Goal: Task Accomplishment & Management: Use online tool/utility

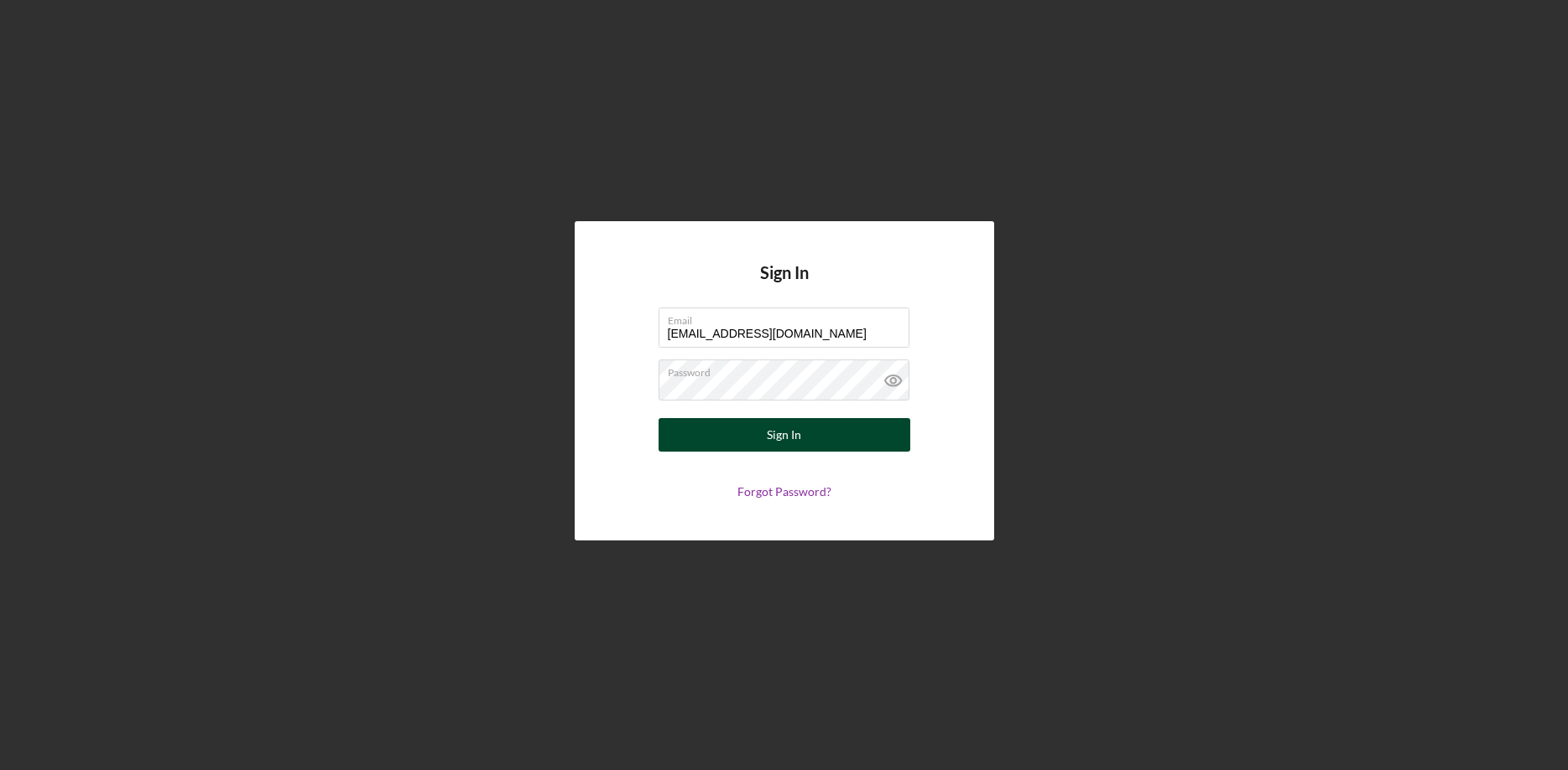
type input "[EMAIL_ADDRESS][DOMAIN_NAME]"
click at [768, 446] on button "Sign In" at bounding box center [784, 435] width 251 height 33
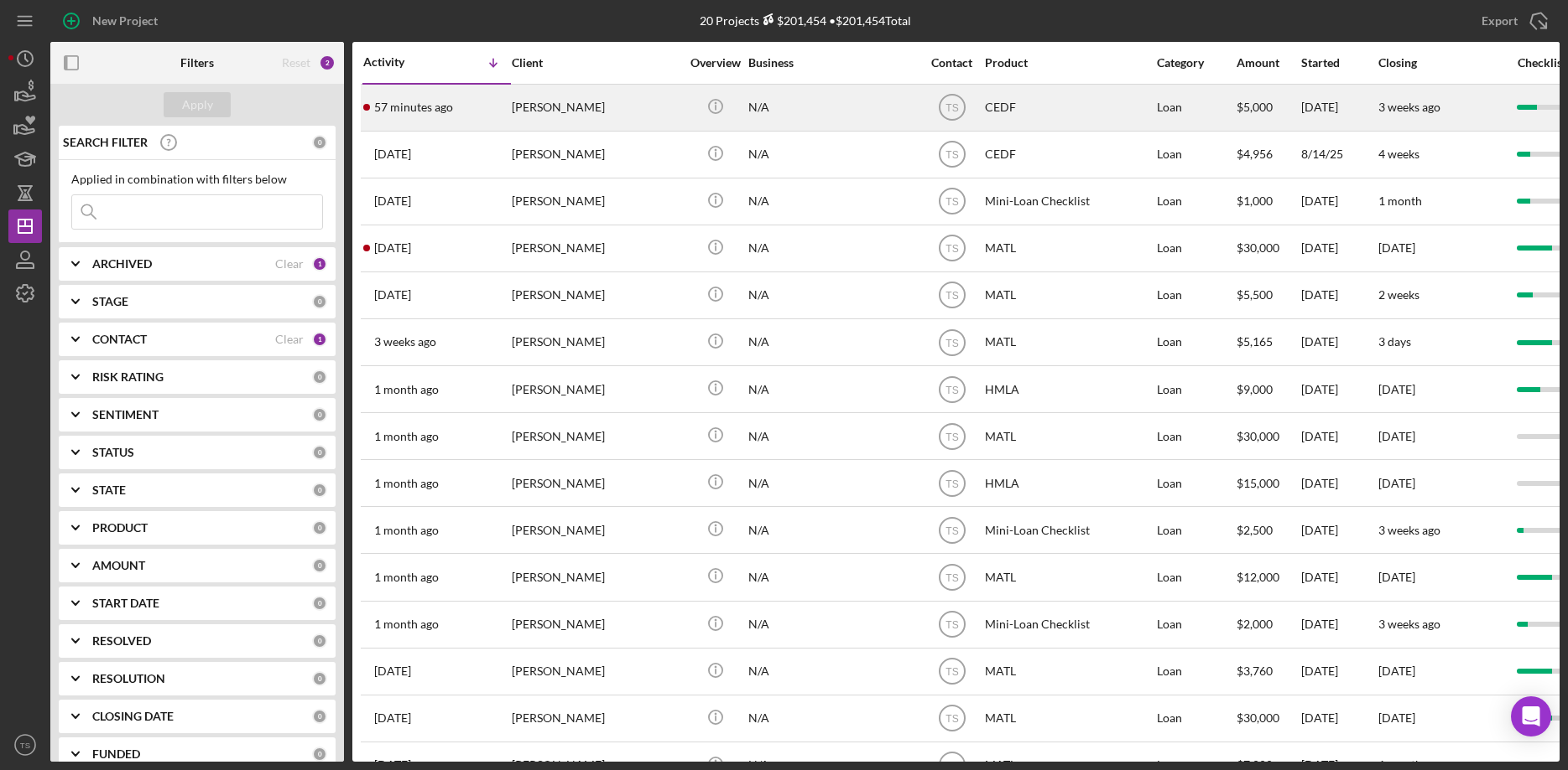
click at [553, 109] on div "[PERSON_NAME]" at bounding box center [596, 108] width 168 height 44
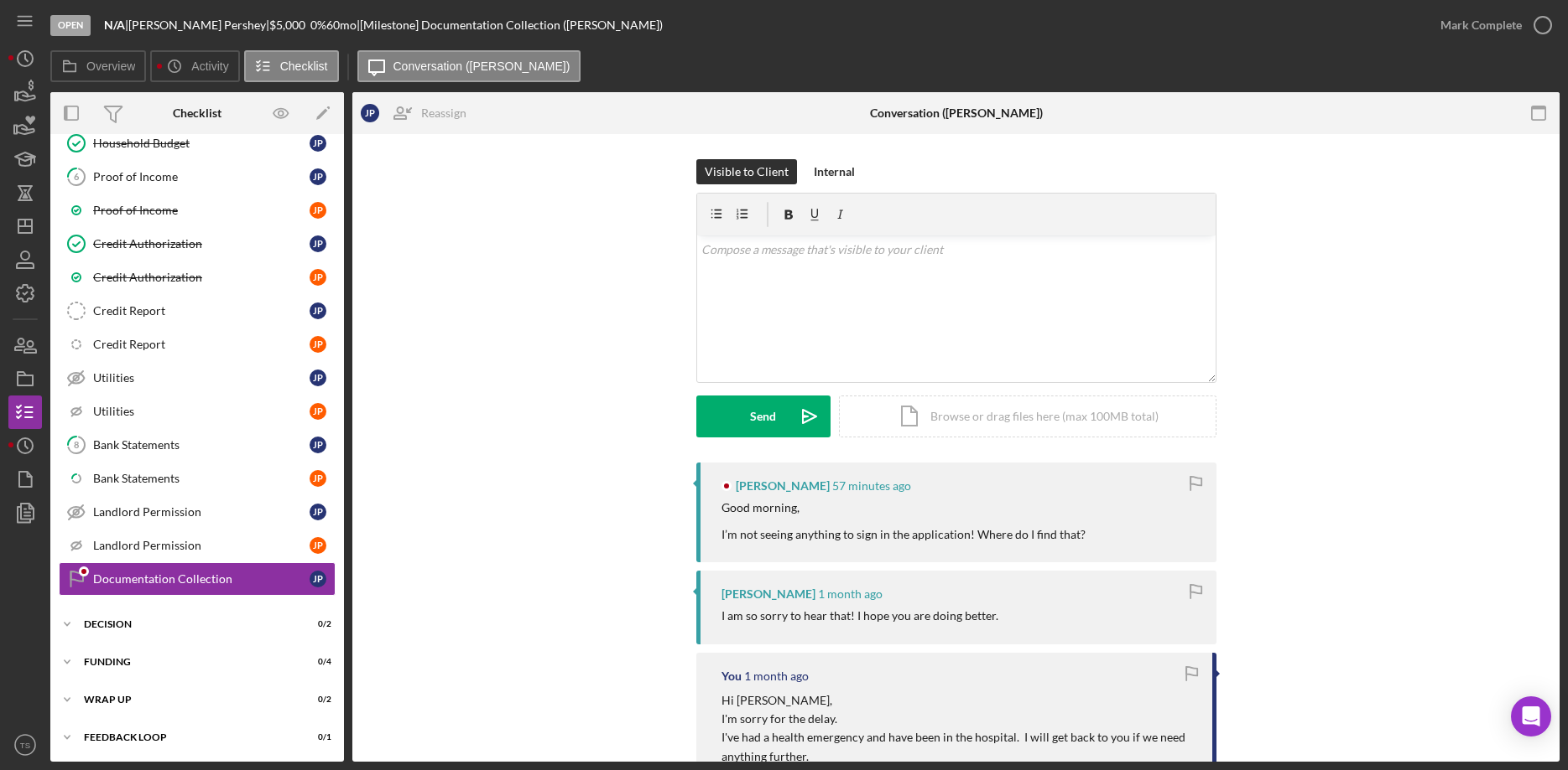
scroll to position [127, 0]
click at [96, 660] on div "Funding" at bounding box center [203, 660] width 239 height 10
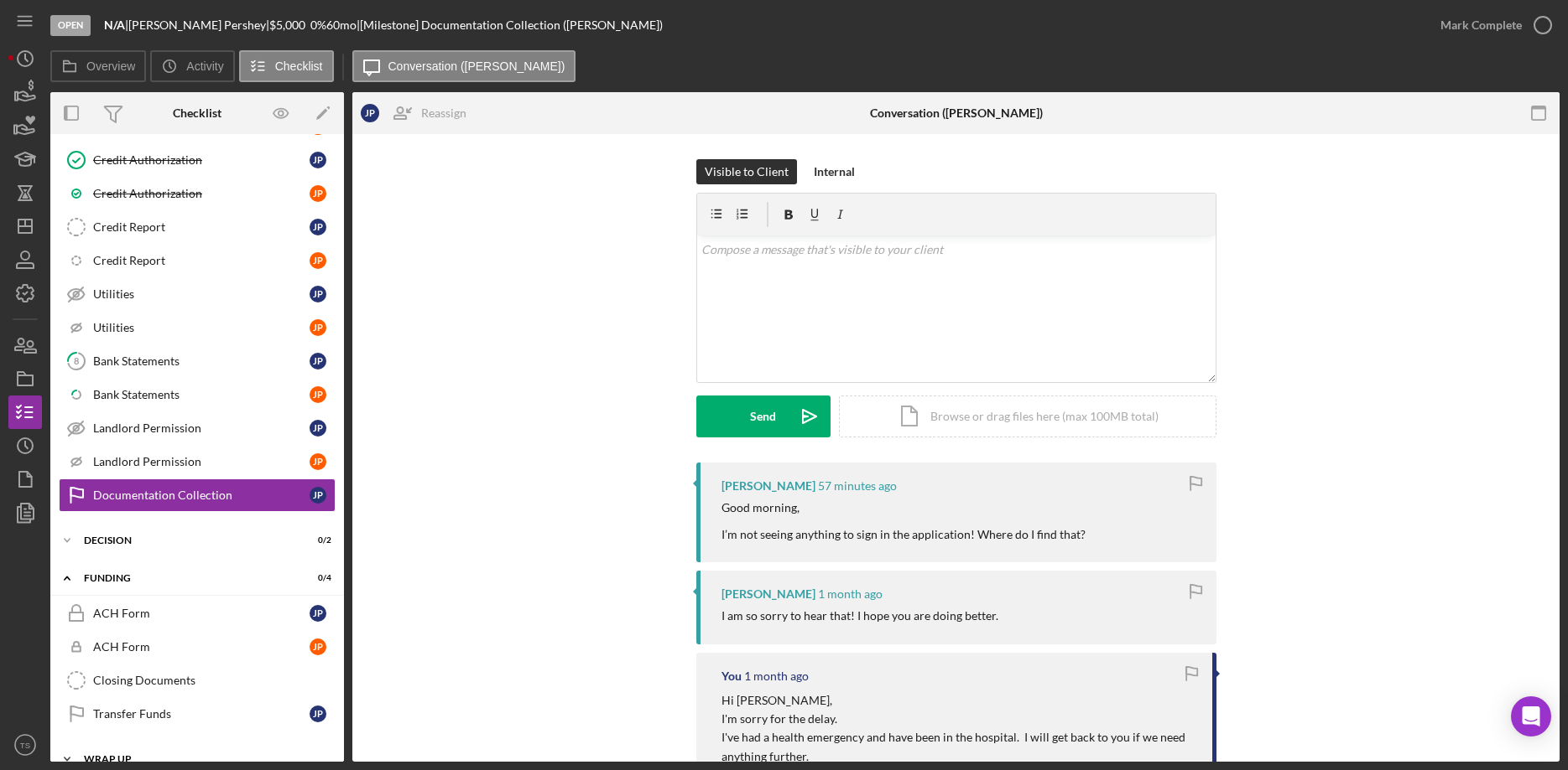
scroll to position [270, 0]
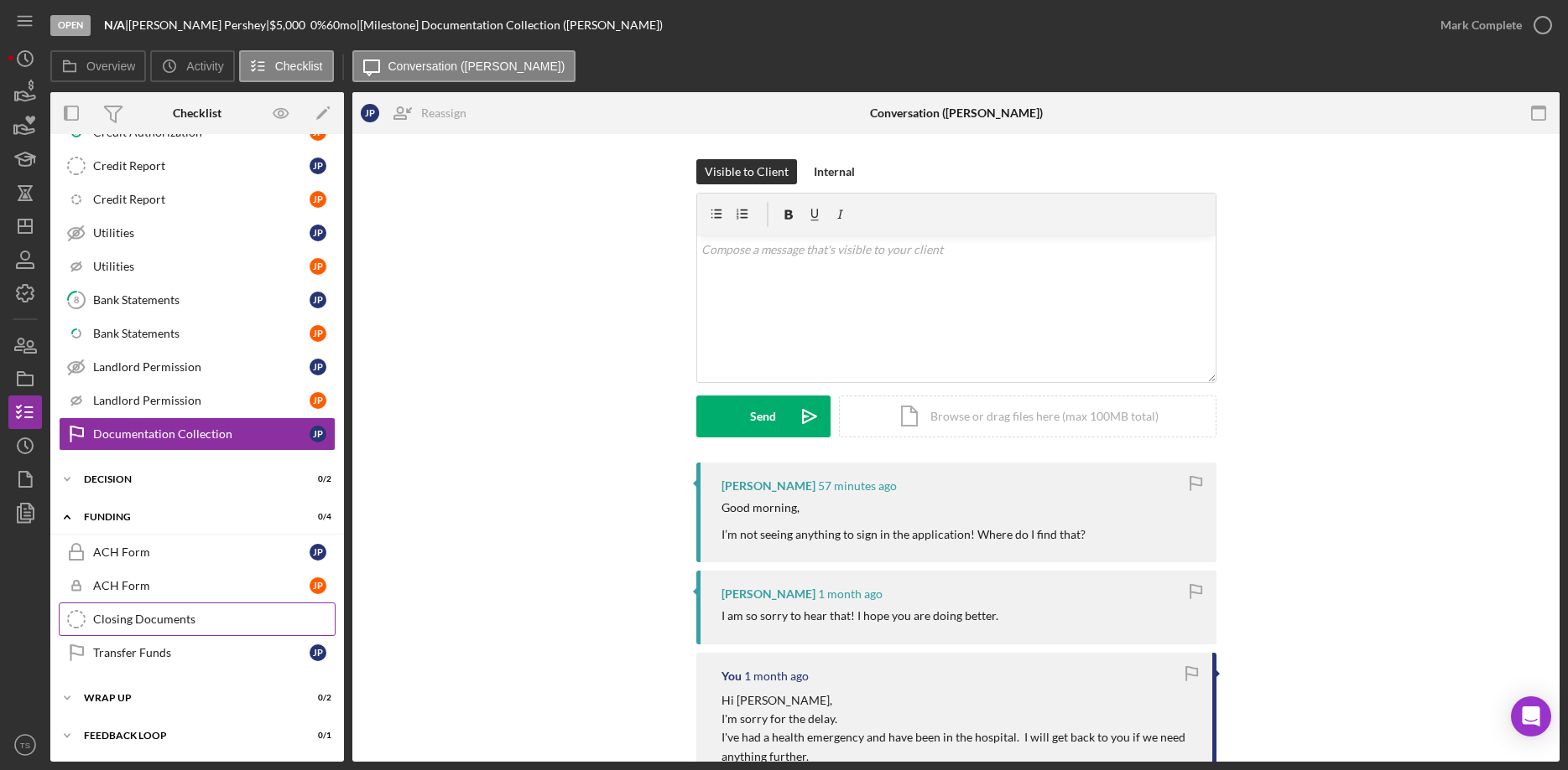
click at [134, 614] on div "Closing Documents" at bounding box center [213, 619] width 241 height 14
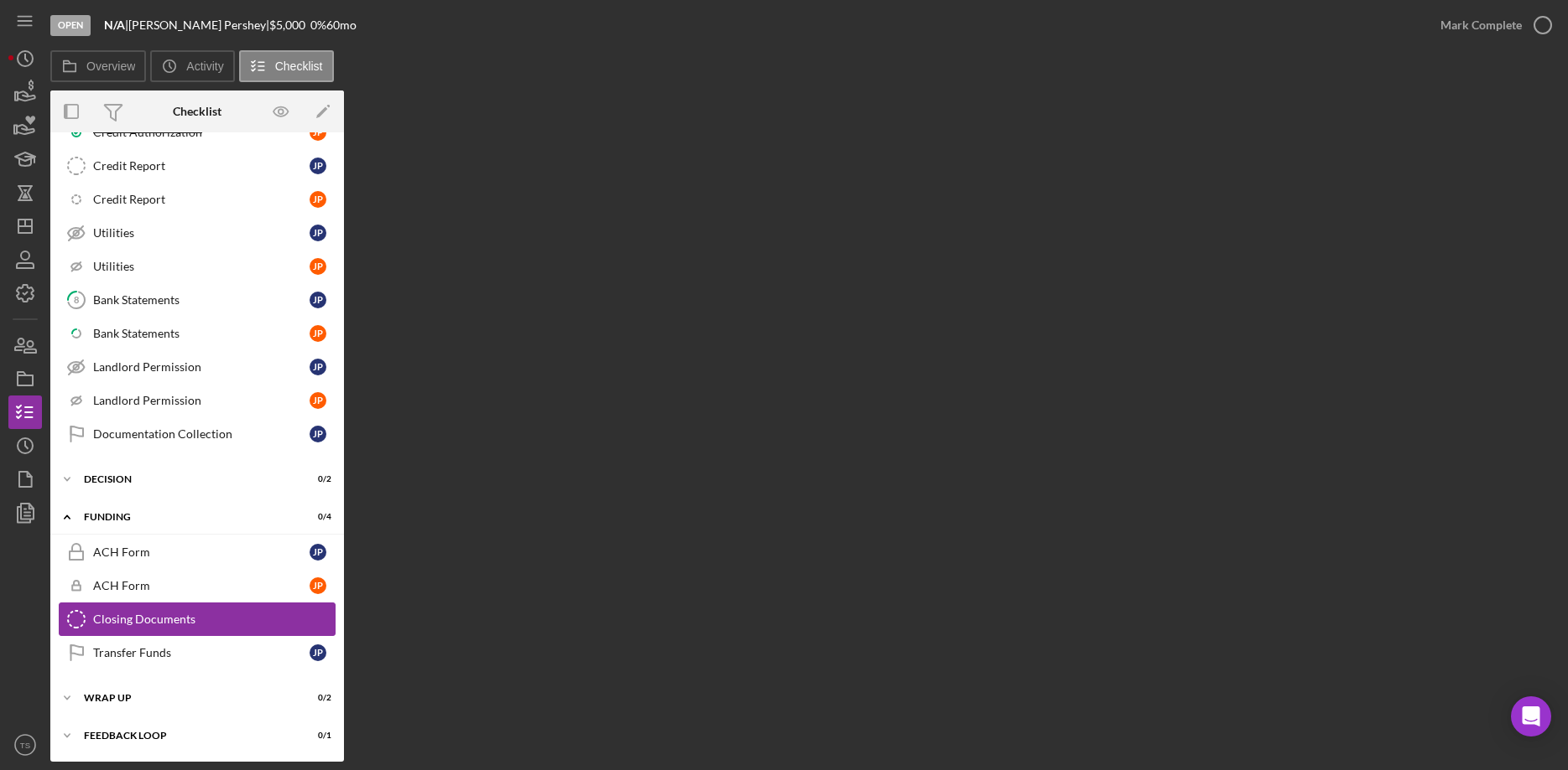
scroll to position [268, 0]
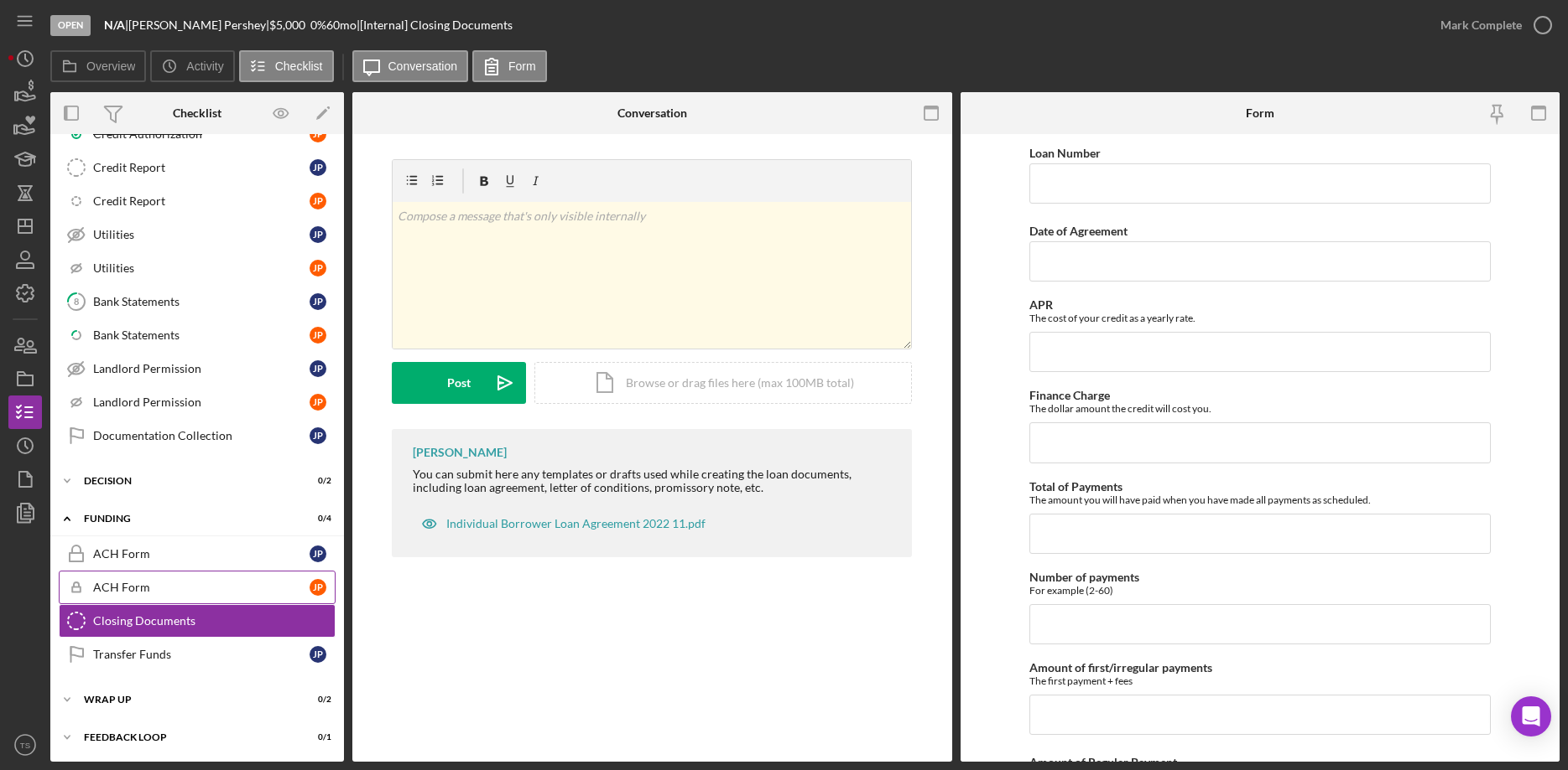
click at [137, 575] on link "Icon/Checklist Item Sub Locked ACH Form J P" at bounding box center [197, 587] width 277 height 33
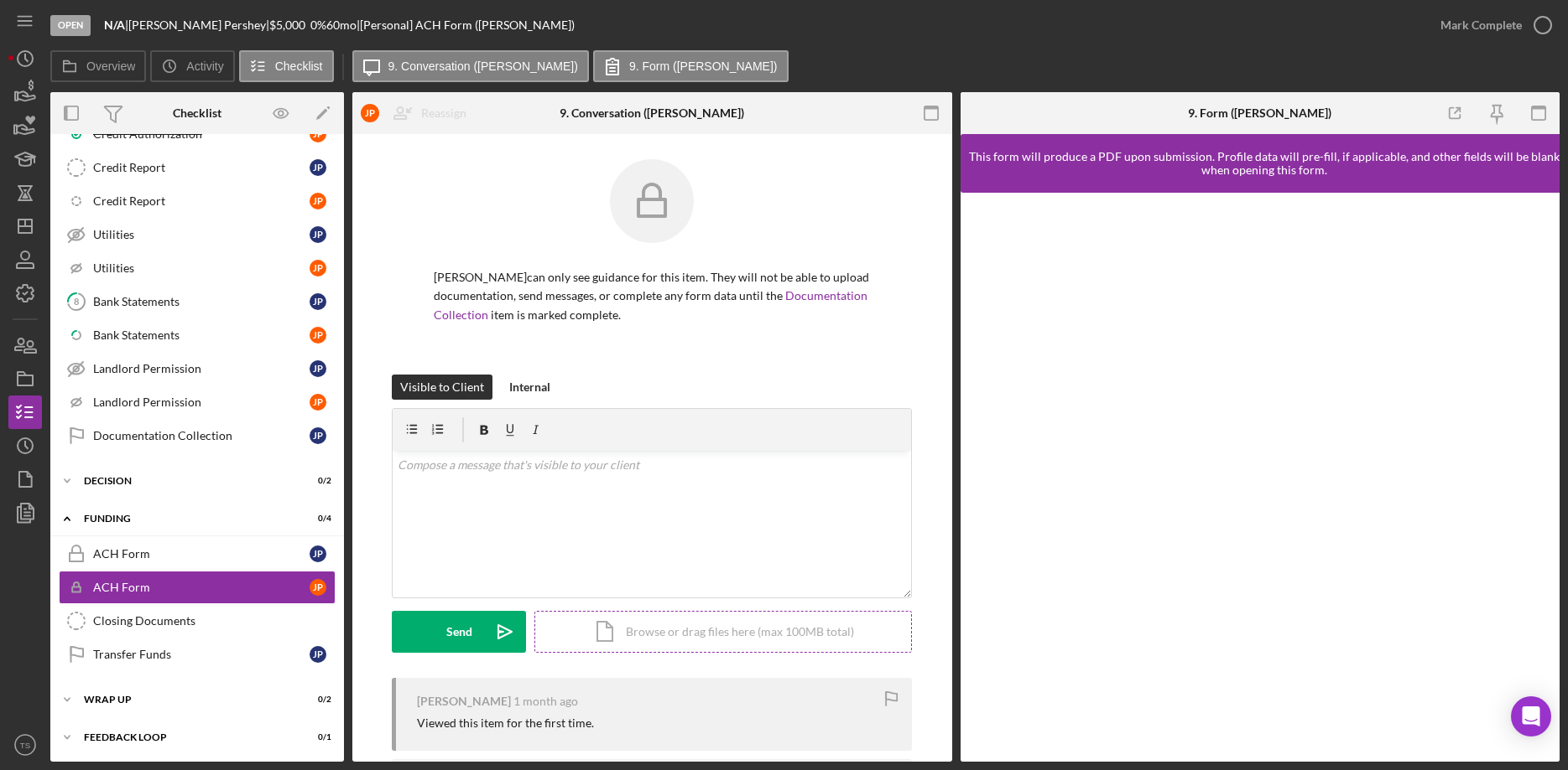
click at [668, 630] on div "Icon/Document Browse or drag files here (max 100MB total) Tap to choose files o…" at bounding box center [723, 632] width 377 height 42
click at [464, 628] on div "Upload" at bounding box center [459, 632] width 38 height 42
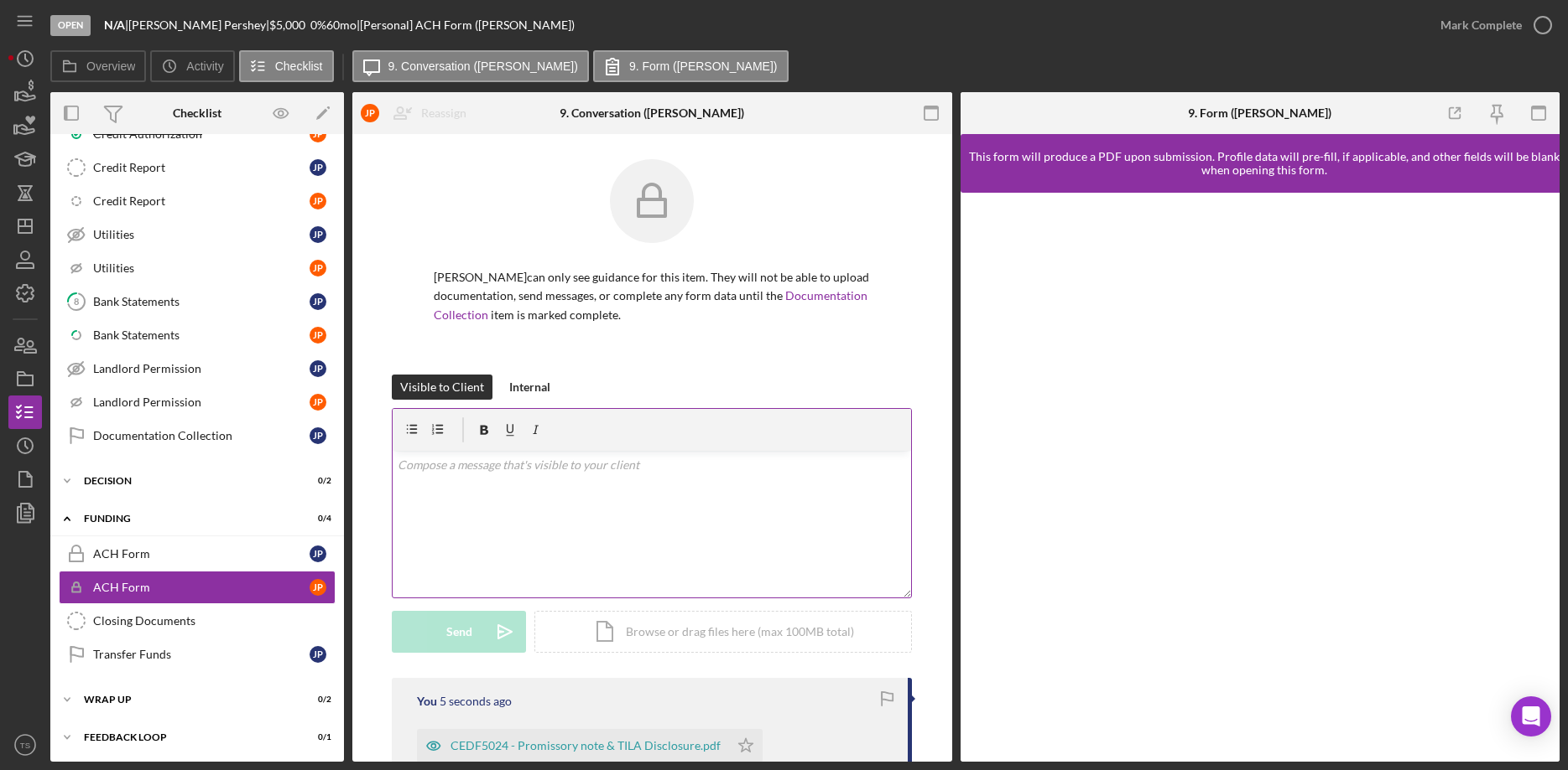
click at [530, 476] on div "v Color teal Color pink Remove color Add row above Add row below Add column bef…" at bounding box center [651, 524] width 518 height 146
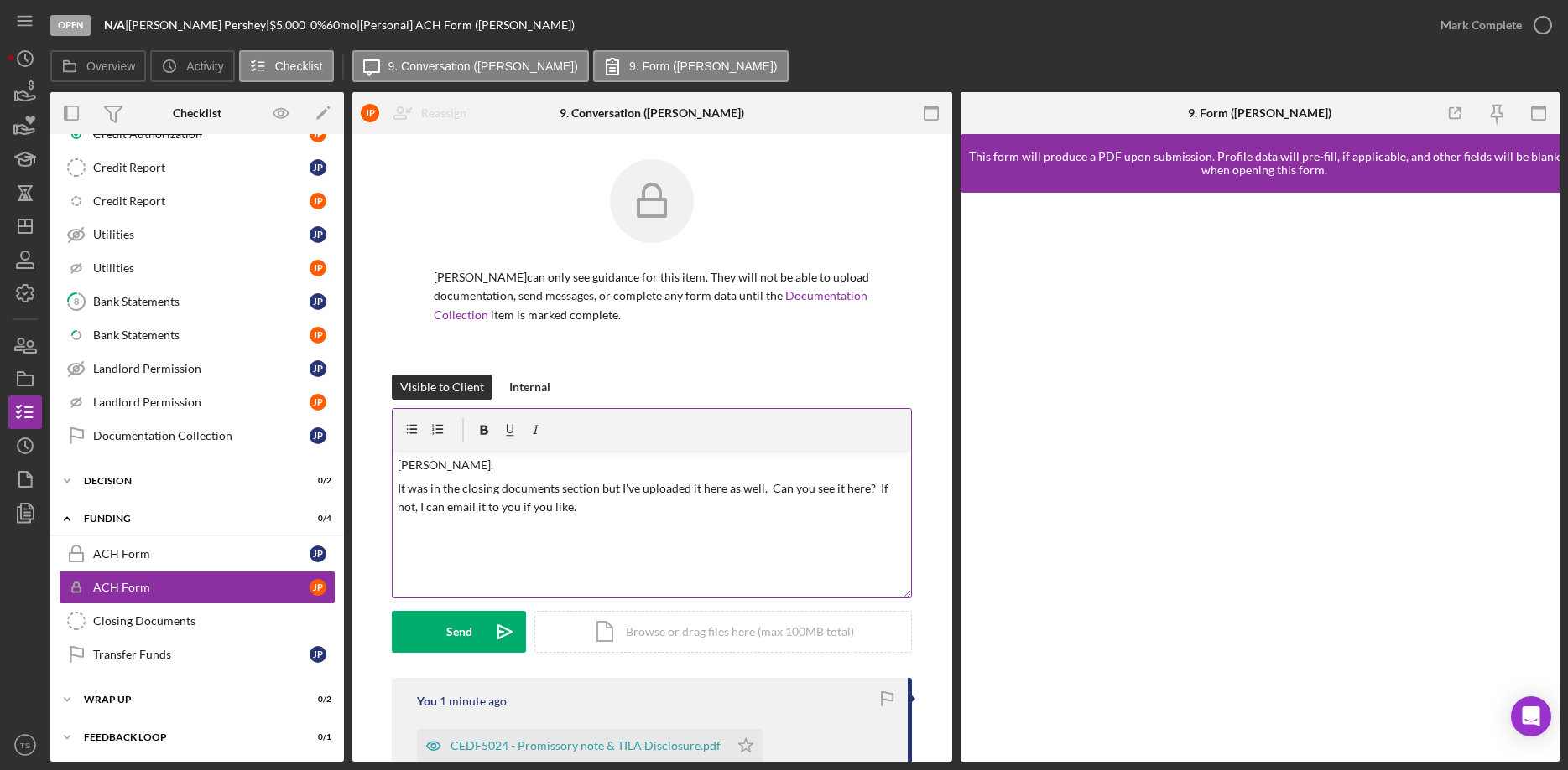
click at [423, 538] on p at bounding box center [652, 531] width 509 height 18
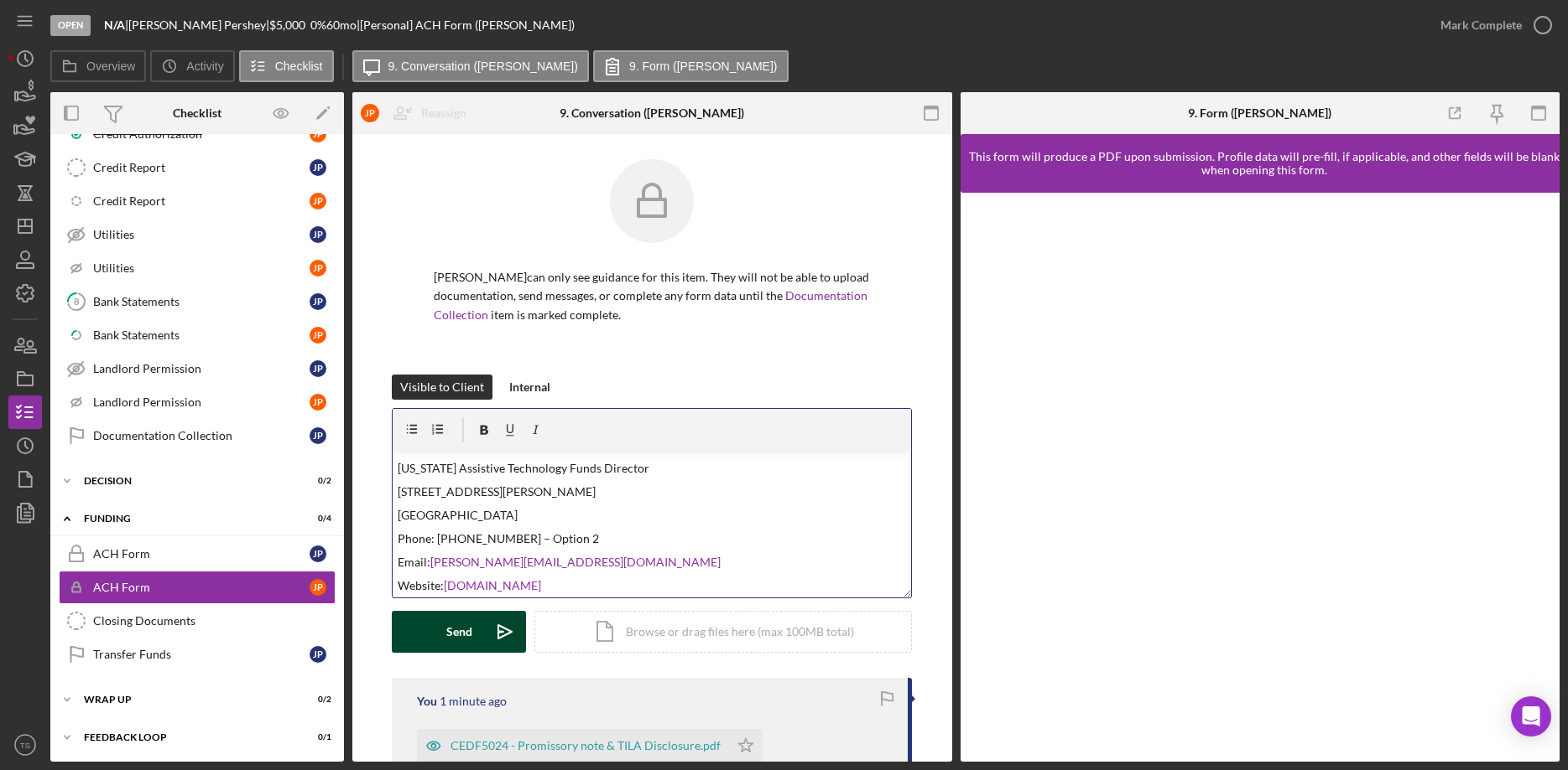
click at [491, 632] on icon "Icon/icon-invite-send" at bounding box center [505, 632] width 42 height 42
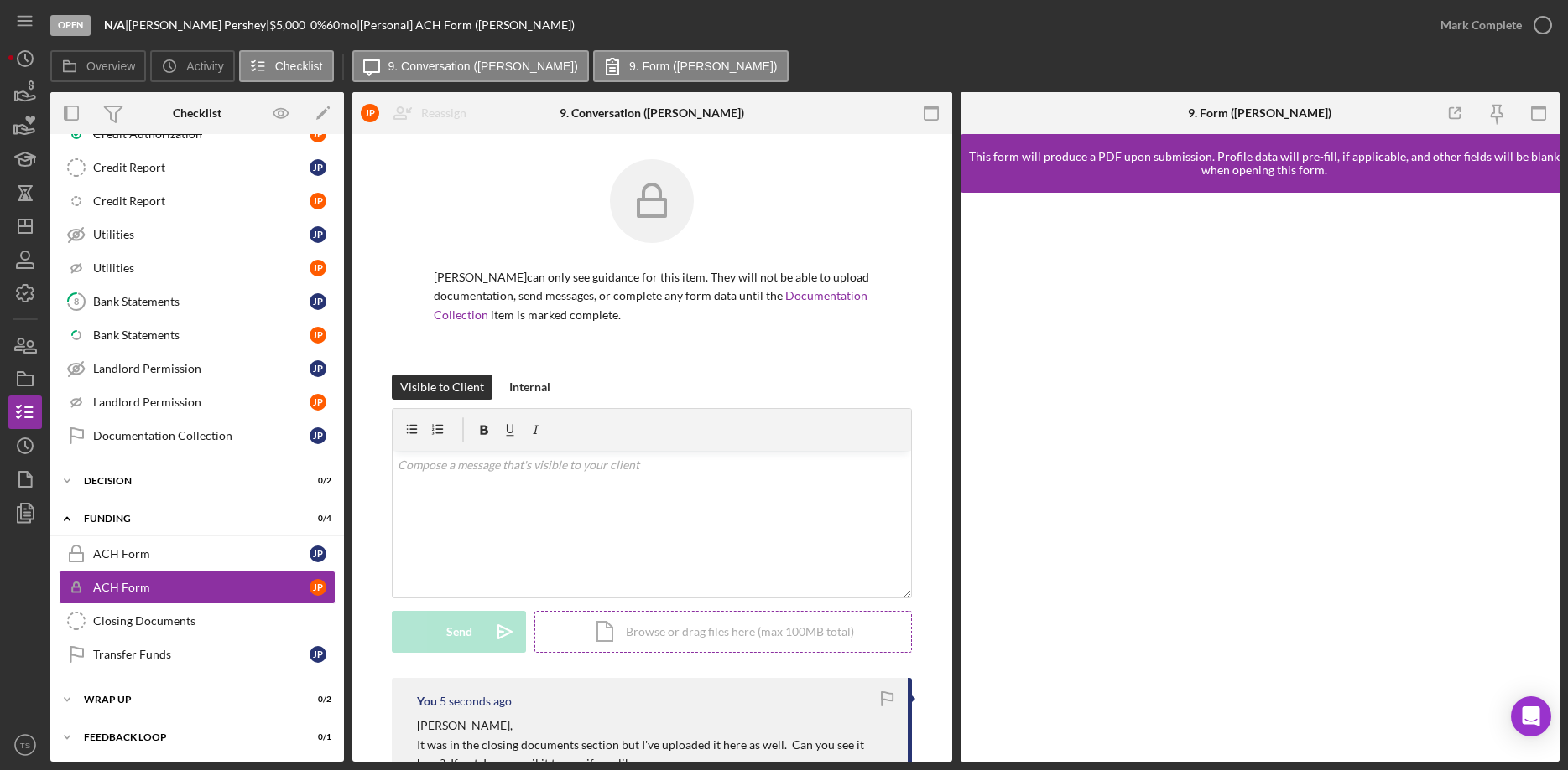
scroll to position [0, 0]
click at [28, 351] on icon "button" at bounding box center [25, 345] width 42 height 42
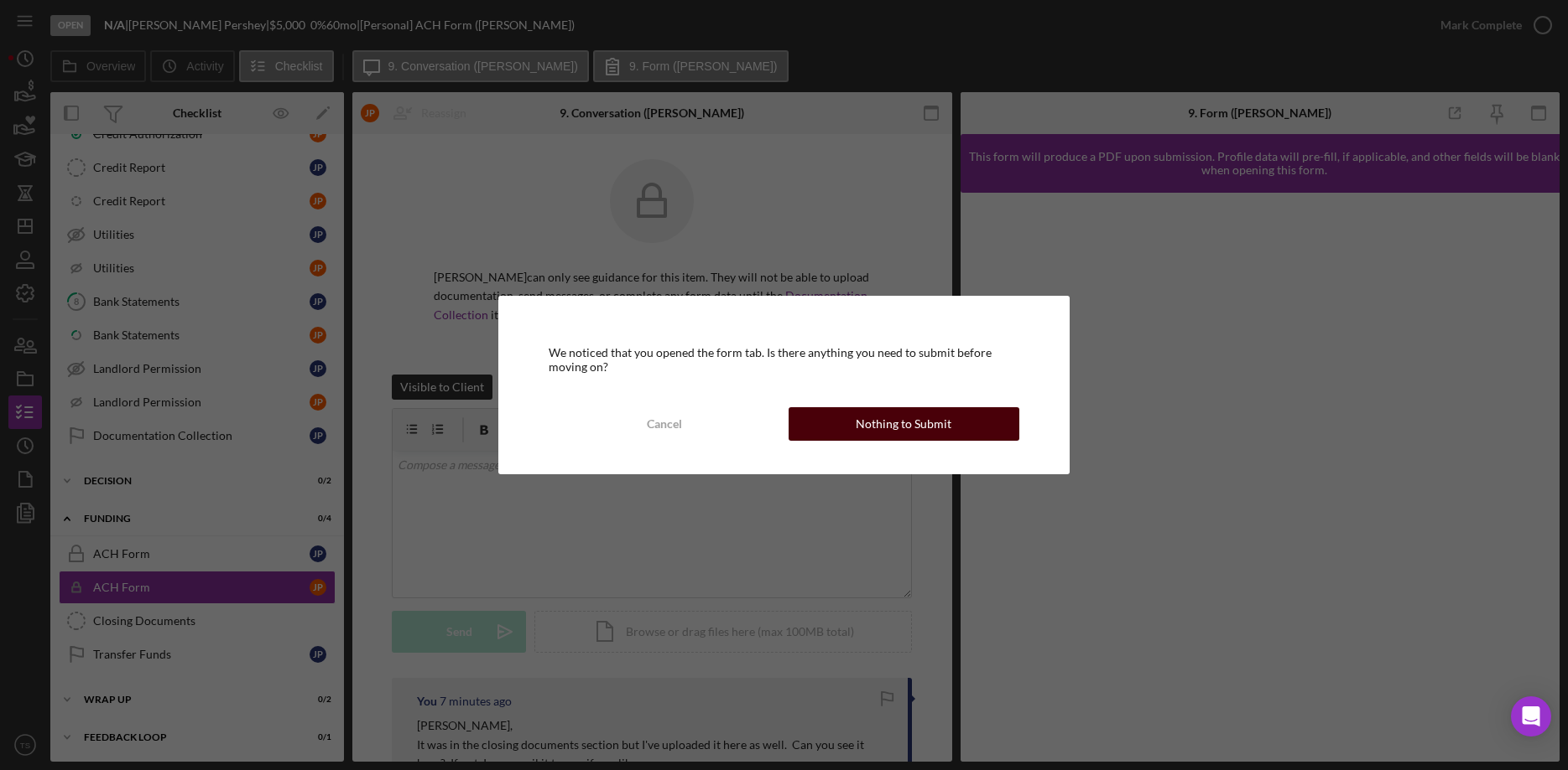
click at [872, 421] on div "Nothing to Submit" at bounding box center [903, 424] width 96 height 33
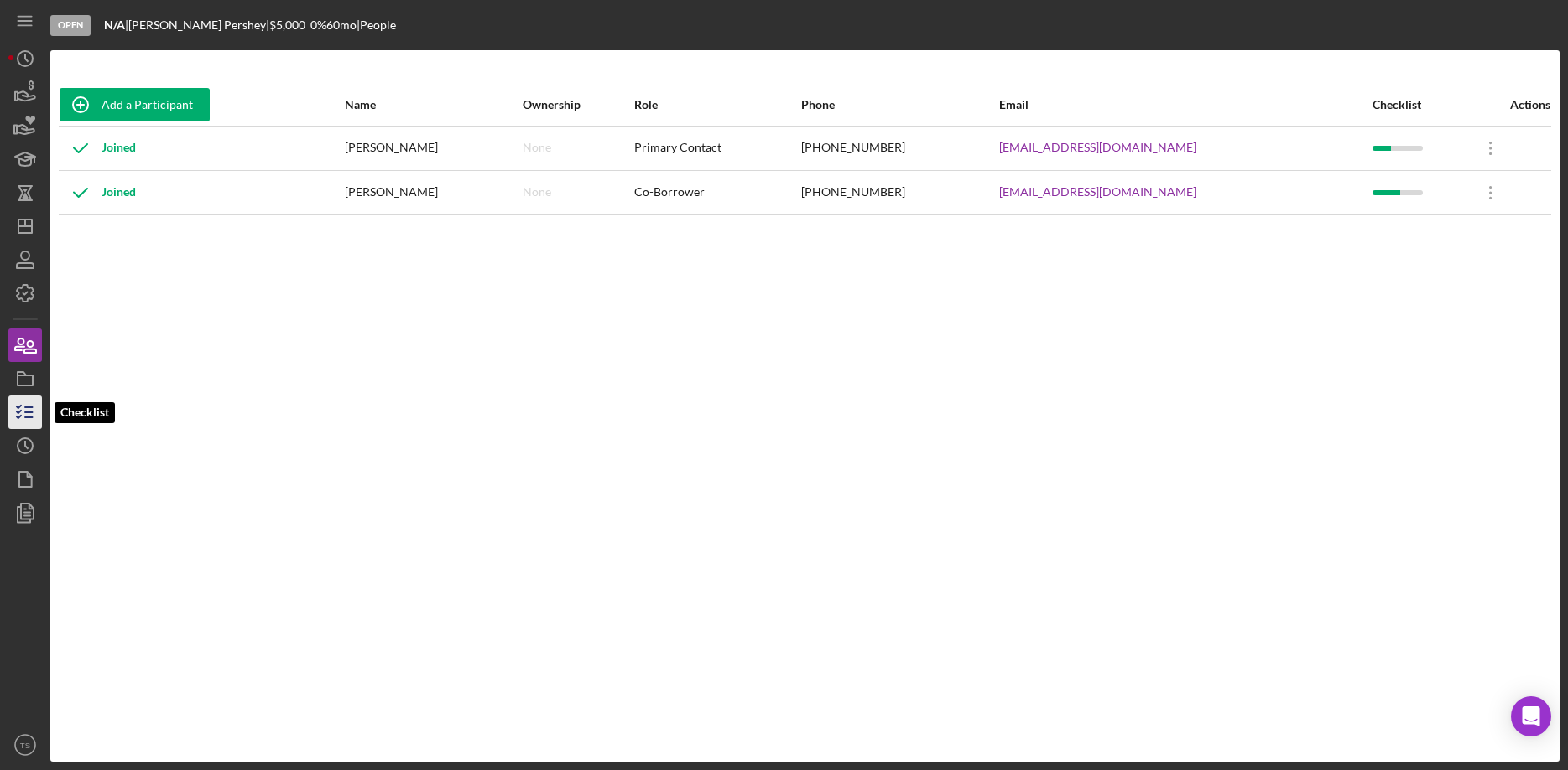
click at [23, 405] on icon "button" at bounding box center [25, 412] width 42 height 42
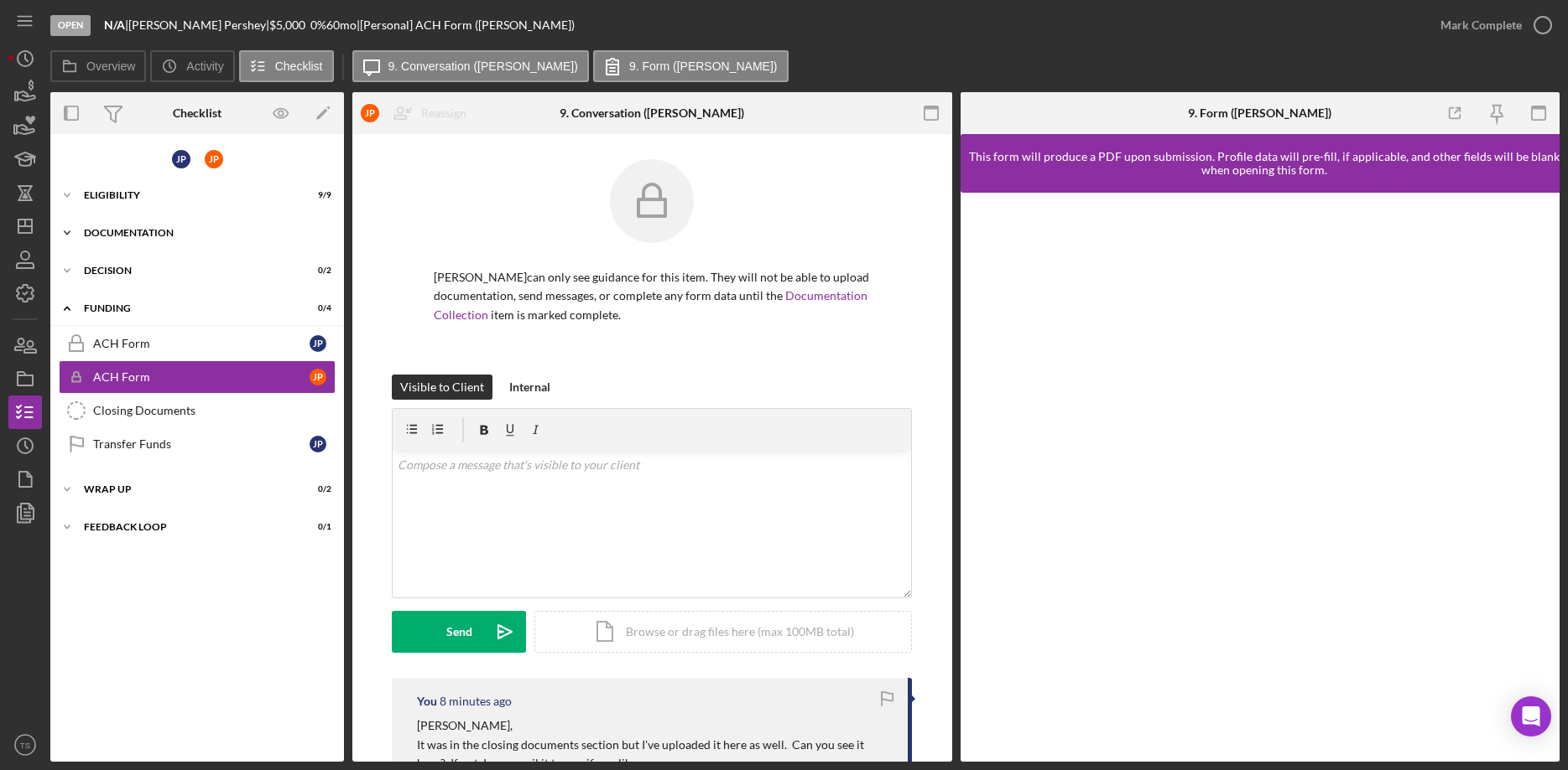
click at [71, 236] on icon "Icon/Expander" at bounding box center [67, 232] width 33 height 33
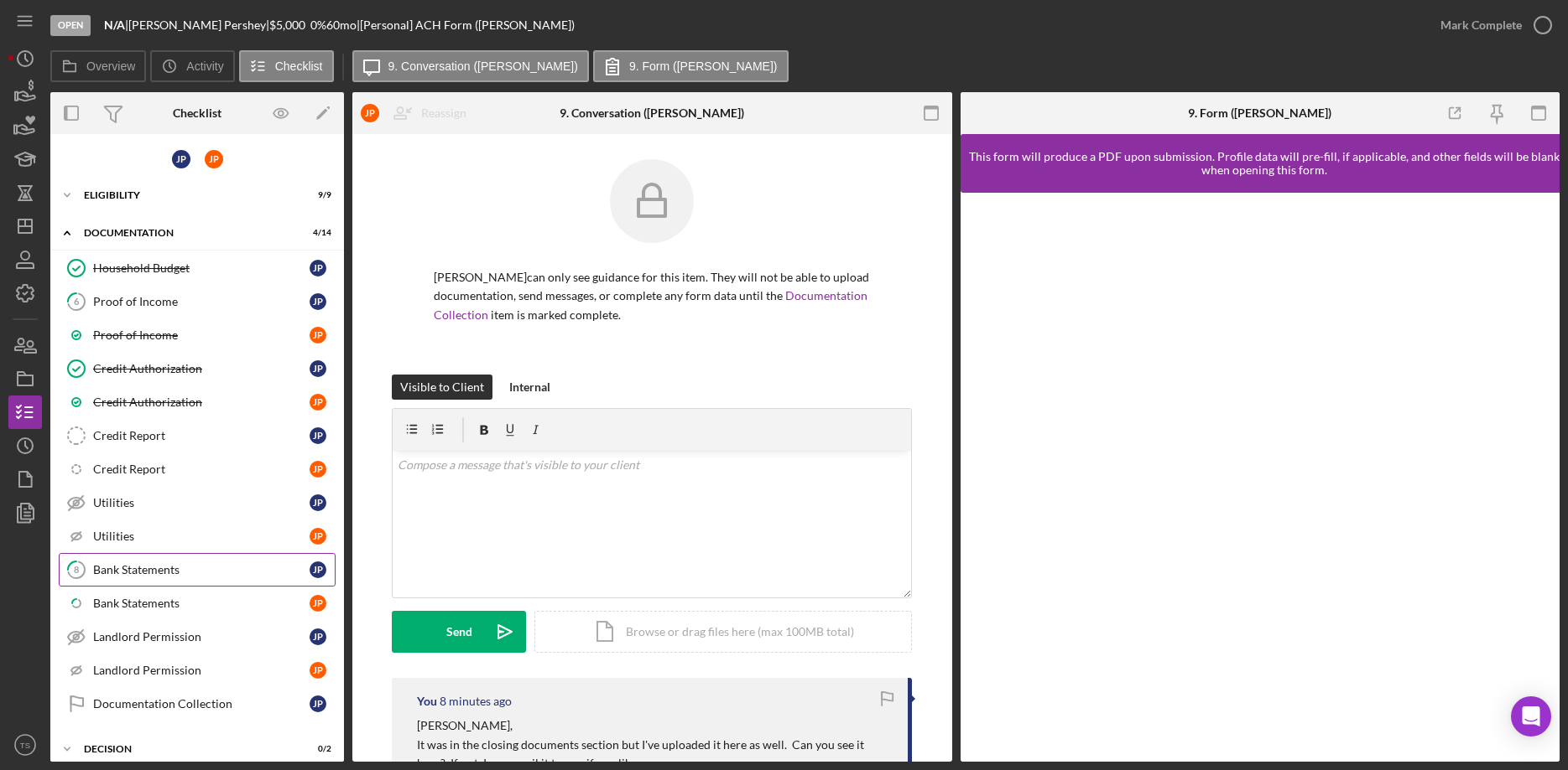
click at [181, 569] on div "Bank Statements" at bounding box center [201, 569] width 216 height 14
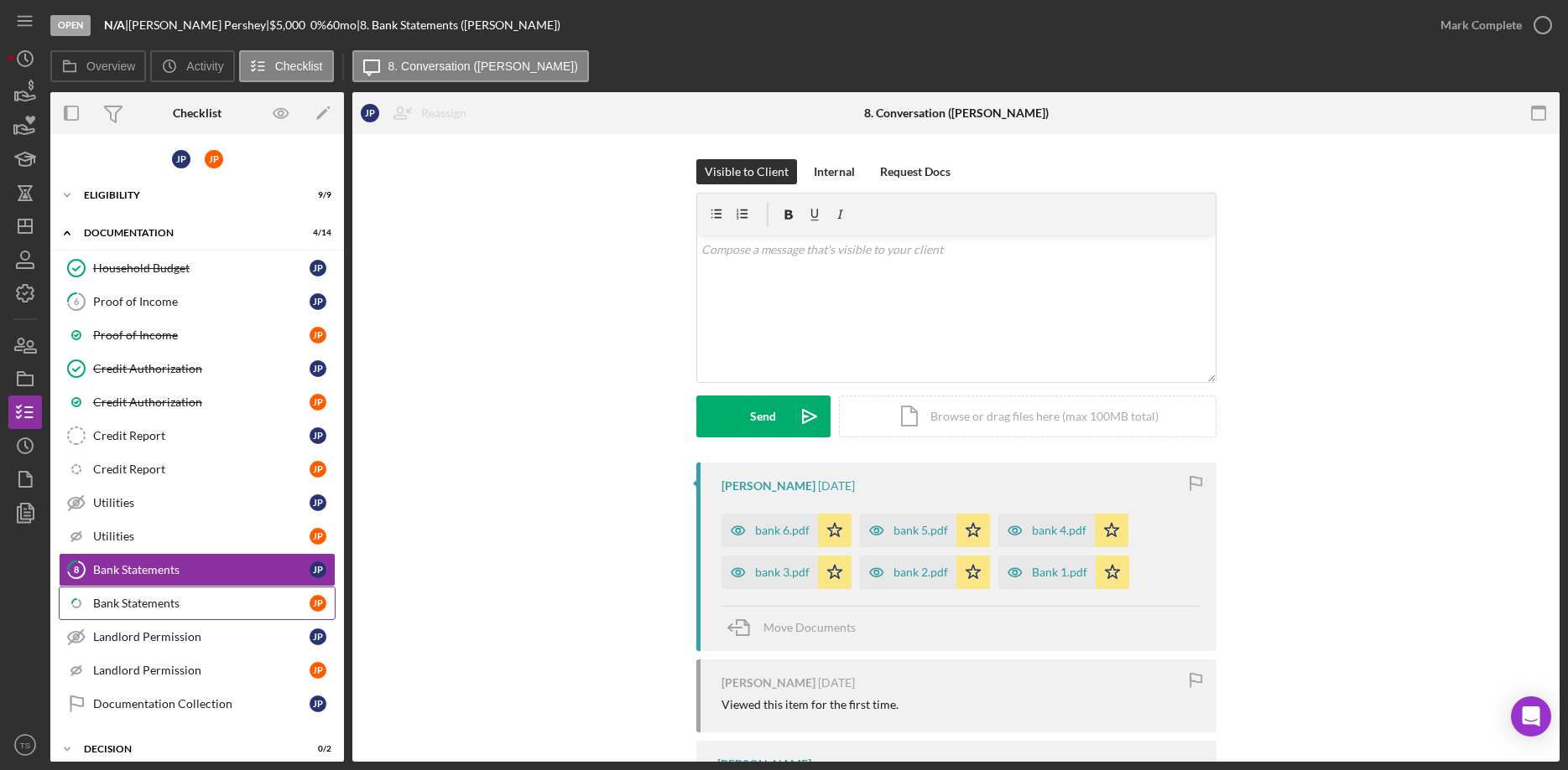
click at [182, 602] on div "Bank Statements" at bounding box center [201, 603] width 216 height 14
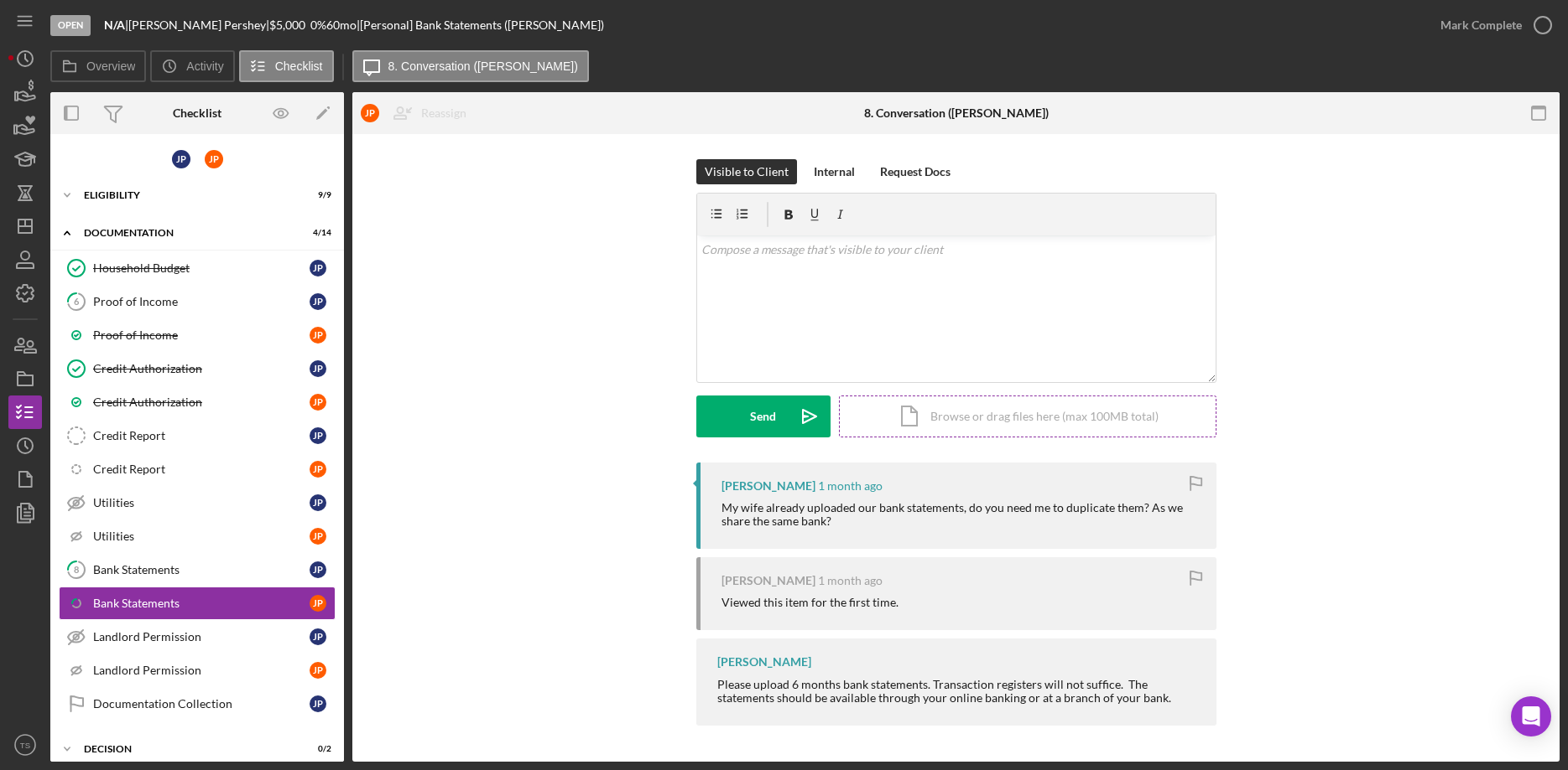
click at [938, 418] on div "Icon/Document Browse or drag files here (max 100MB total) Tap to choose files o…" at bounding box center [1027, 417] width 377 height 42
click at [741, 423] on button "Upload Icon/Upload" at bounding box center [763, 417] width 134 height 42
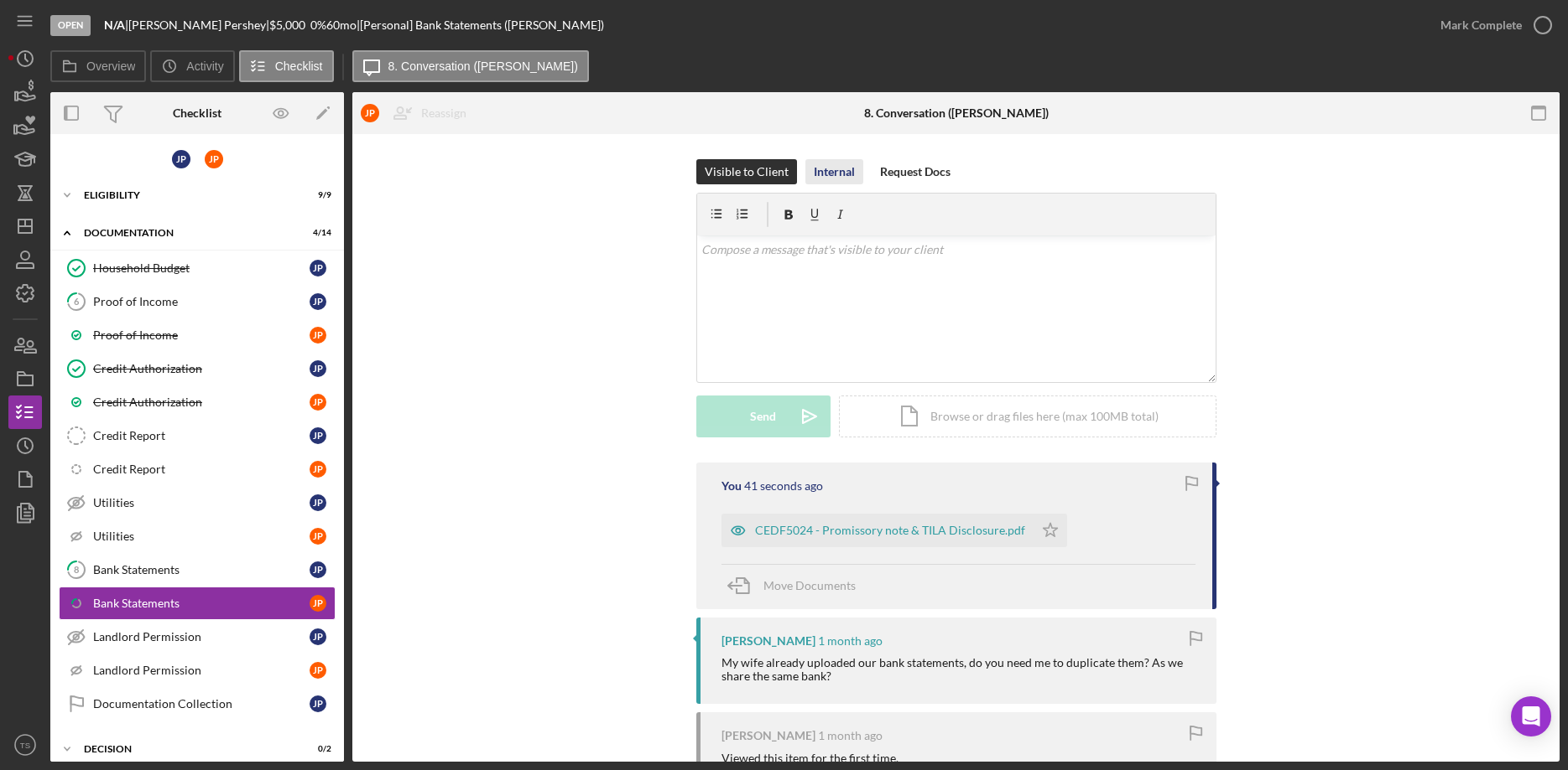
click at [836, 166] on div "Internal" at bounding box center [834, 172] width 41 height 25
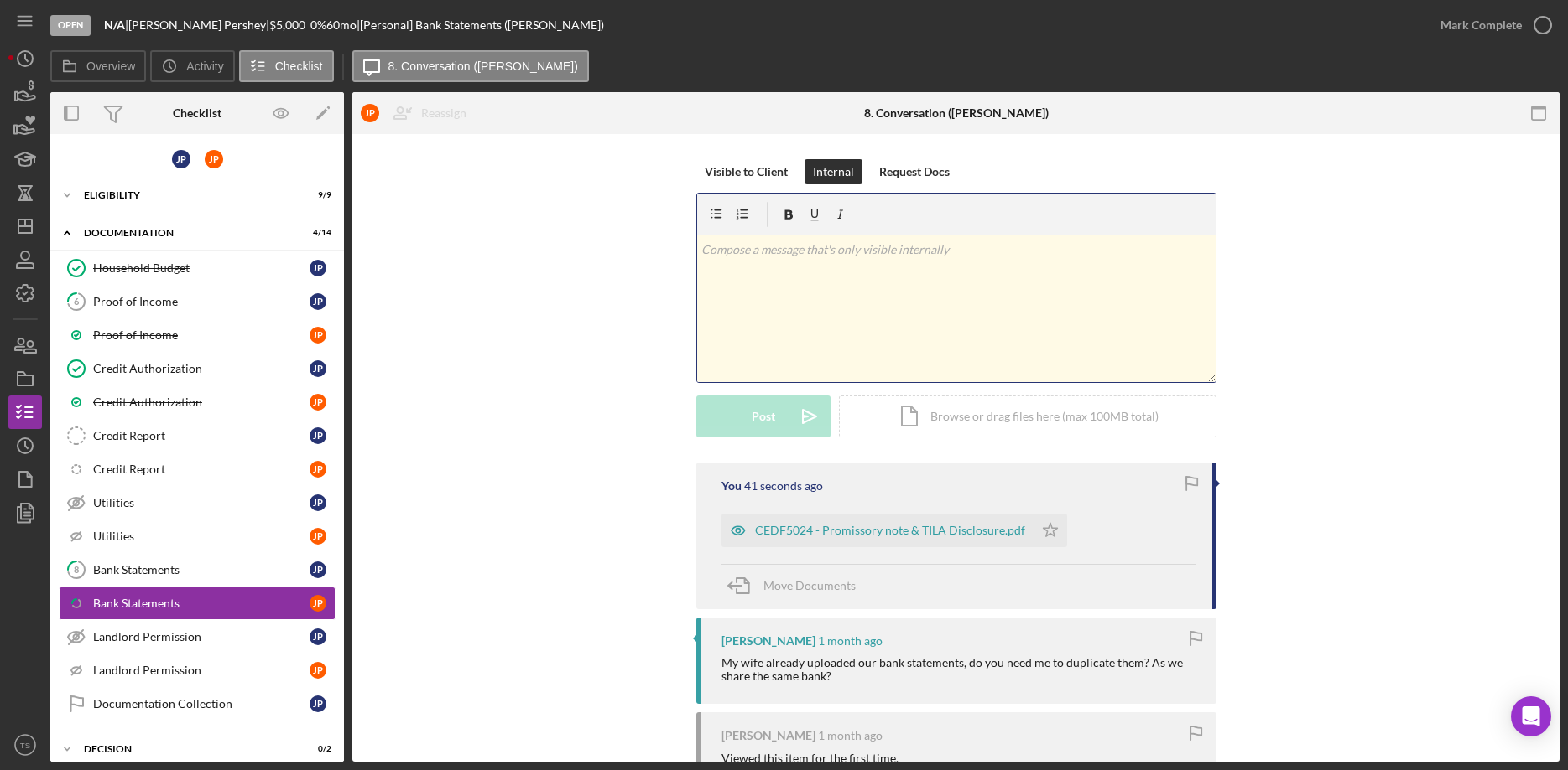
click at [814, 258] on p at bounding box center [955, 249] width 509 height 18
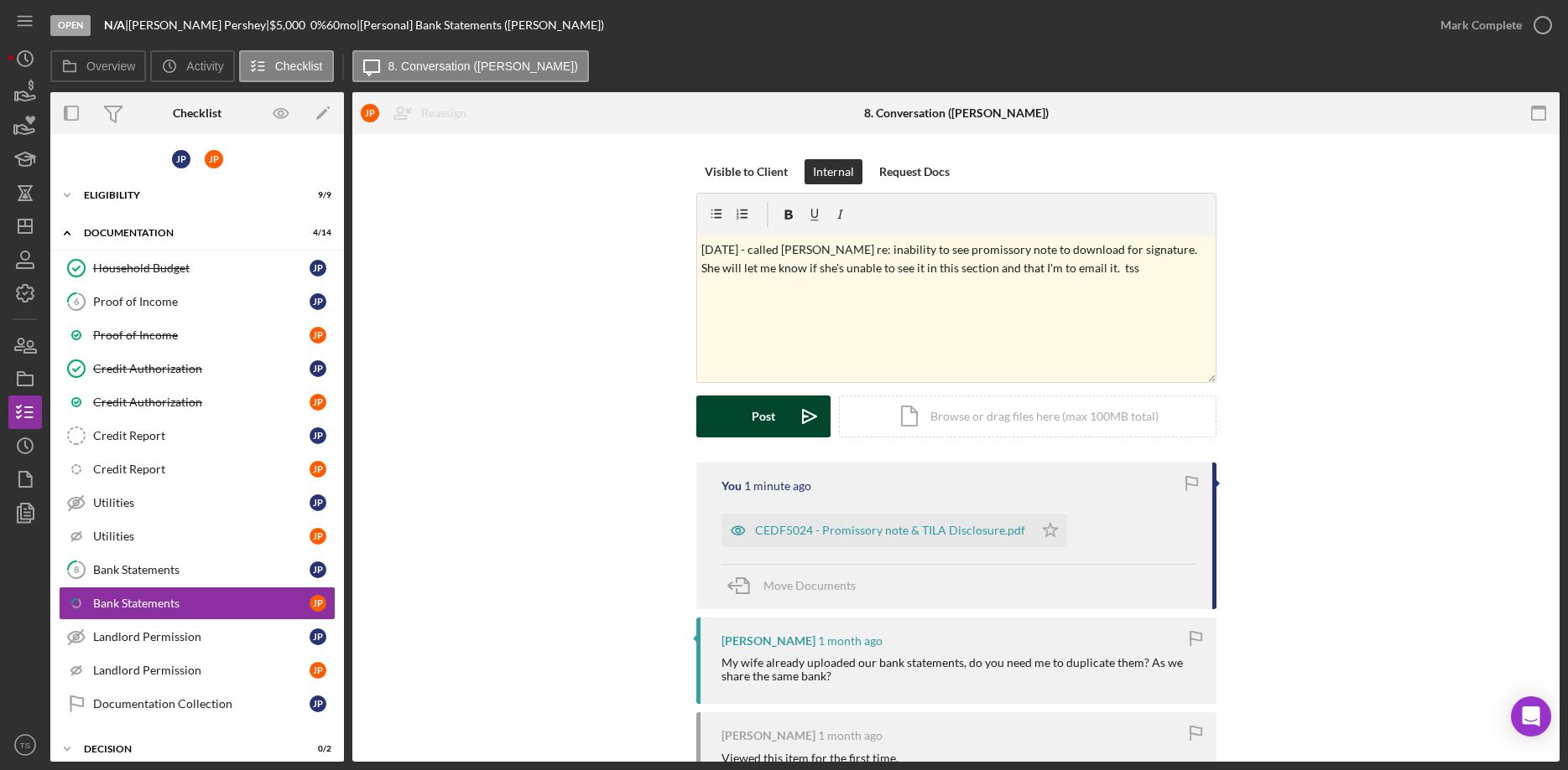
click at [760, 424] on div "Post" at bounding box center [763, 417] width 24 height 42
